Goal: Navigation & Orientation: Find specific page/section

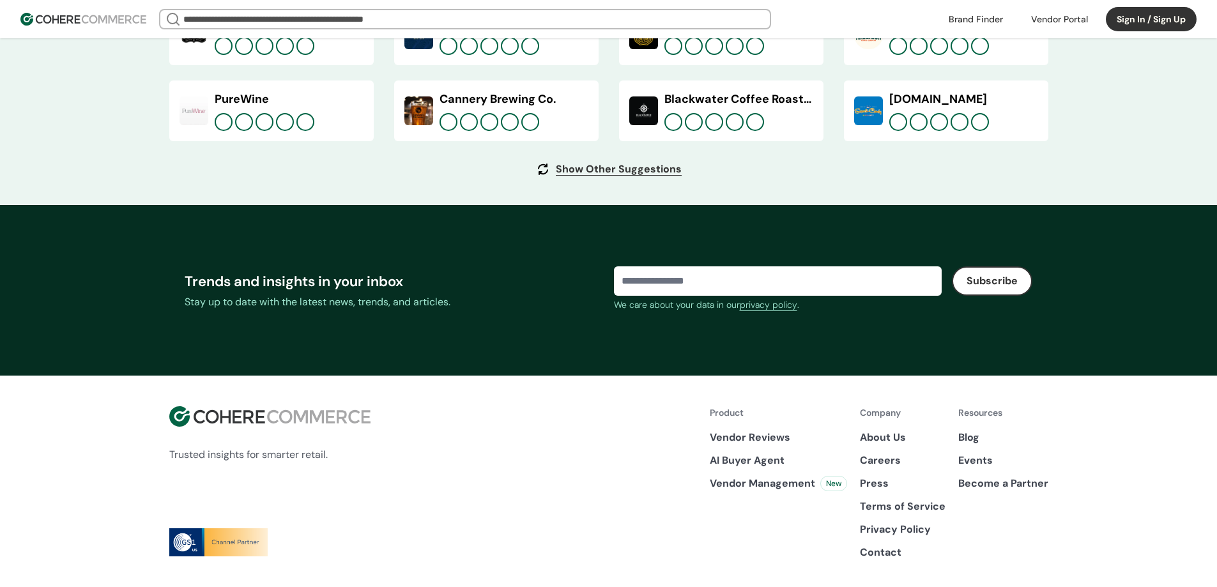
scroll to position [4797, 0]
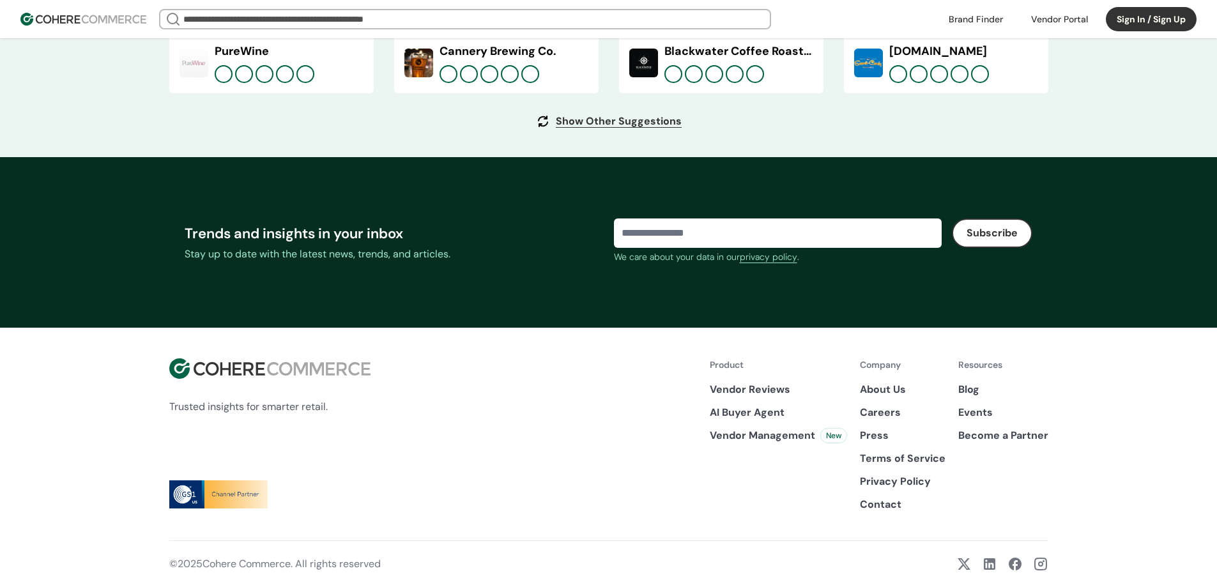
click at [898, 461] on p "Terms of Service" at bounding box center [903, 458] width 86 height 15
click at [894, 471] on div "About Us Careers Press Terms of Service Privacy Policy Contact" at bounding box center [903, 447] width 86 height 130
drag, startPoint x: 859, startPoint y: 454, endPoint x: 907, endPoint y: 463, distance: 49.4
click at [898, 461] on div "Product Vendor Reviews AI Buyer Agent Vendor Management New Company About Us Ca…" at bounding box center [879, 435] width 339 height 154
click at [965, 463] on div "Resources Blog Events Become a Partner" at bounding box center [1003, 435] width 90 height 154
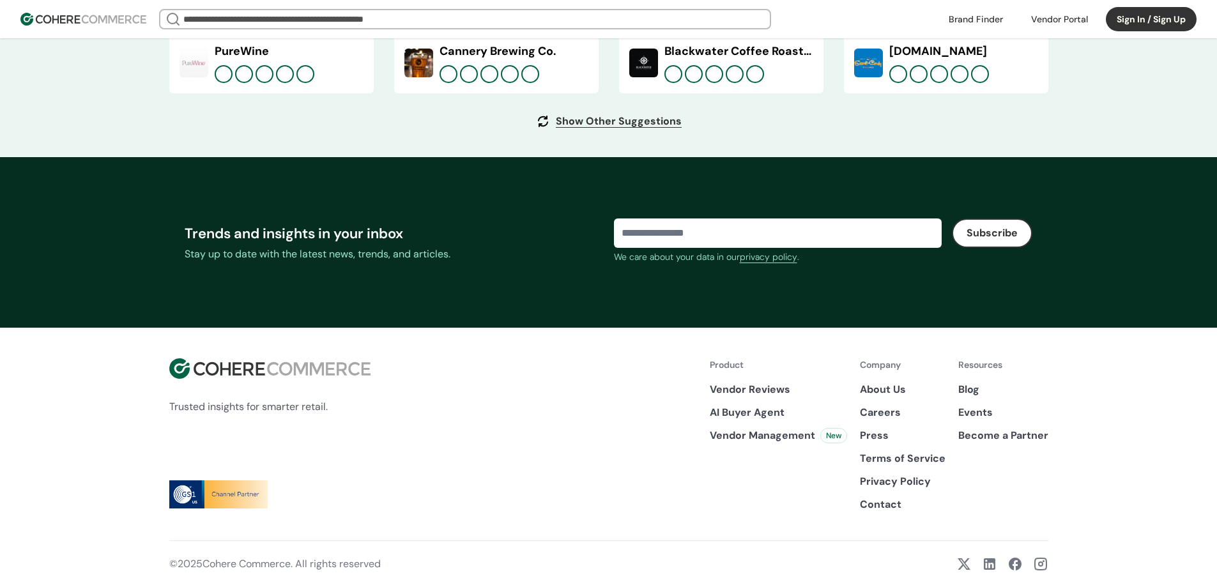
click at [894, 508] on link "Contact" at bounding box center [903, 504] width 86 height 15
click at [880, 506] on link "Contact" at bounding box center [903, 504] width 86 height 15
click at [885, 480] on p "Privacy Policy" at bounding box center [903, 481] width 86 height 15
click at [885, 460] on p "Terms of Service" at bounding box center [903, 458] width 86 height 15
click at [878, 387] on link "About Us" at bounding box center [903, 389] width 86 height 15
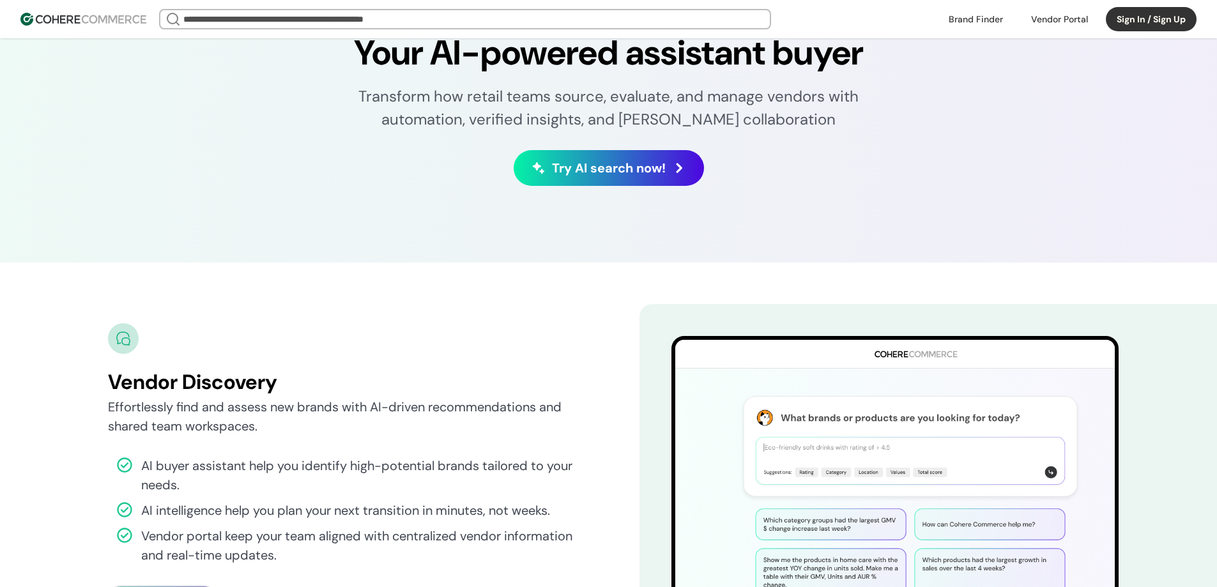
scroll to position [4797, 0]
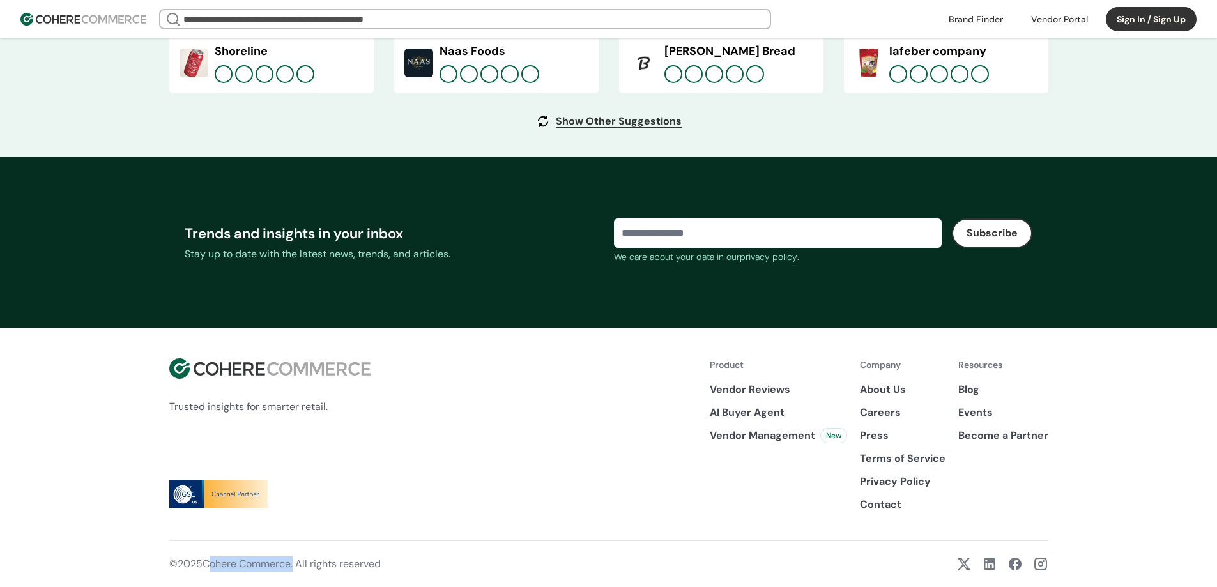
drag, startPoint x: 296, startPoint y: 562, endPoint x: 210, endPoint y: 571, distance: 86.1
click at [210, 571] on p "© 2025 Cohere Commerce. All rights reserved" at bounding box center [274, 563] width 211 height 15
copy p "Cohere Commerce"
